Goal: Task Accomplishment & Management: Manage account settings

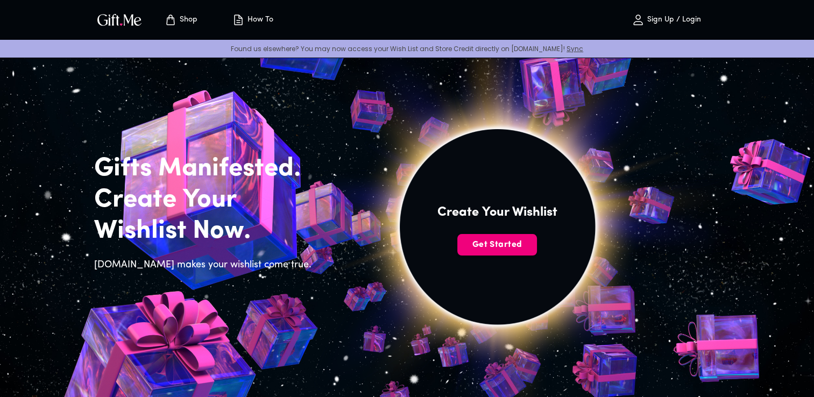
click at [517, 237] on button "Get Started" at bounding box center [497, 245] width 80 height 22
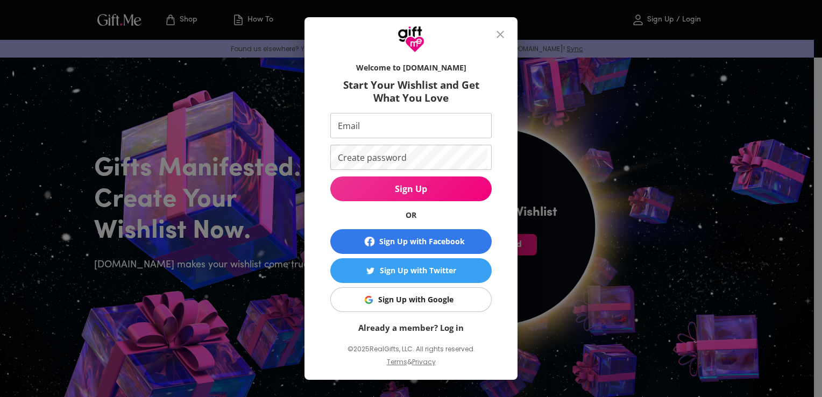
click at [457, 330] on link "Already a member? Log in" at bounding box center [410, 327] width 105 height 11
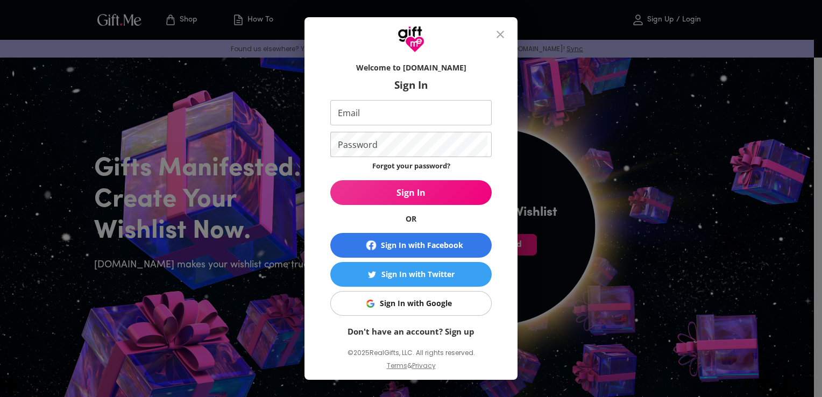
click at [473, 111] on input "Email" at bounding box center [408, 112] width 157 height 25
type input "seaforth.ezekiel@gmail.com"
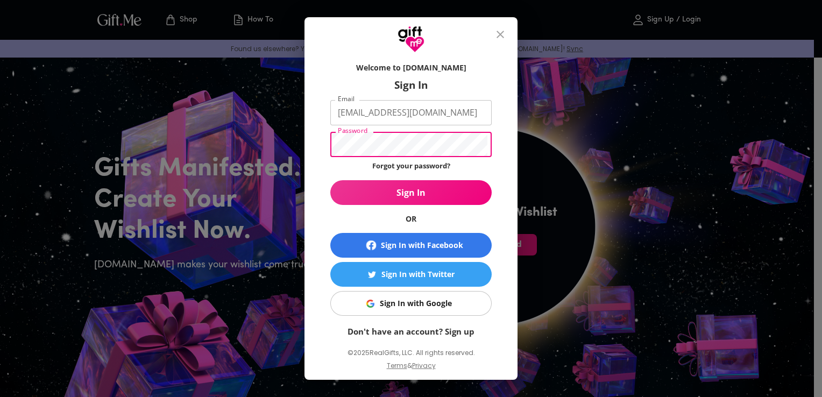
click at [330, 180] on button "Sign In" at bounding box center [410, 192] width 161 height 25
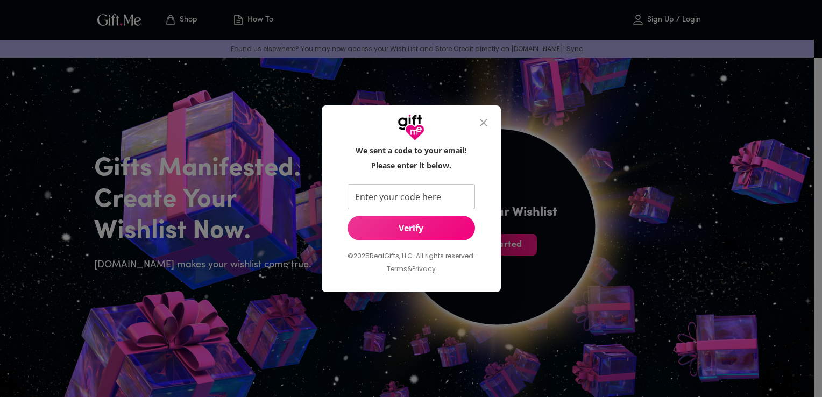
click at [388, 201] on input "Enter your code here" at bounding box center [408, 196] width 123 height 25
type input "282611"
click at [394, 221] on button "Verify" at bounding box center [410, 228] width 127 height 25
